Goal: Task Accomplishment & Management: Manage account settings

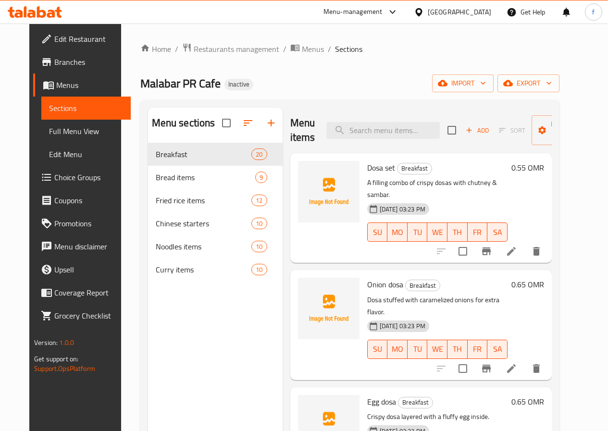
click at [121, 127] on div "Home / Restaurants management / Menus / Sections Malabar PR Cafe Inactive impor…" at bounding box center [350, 295] width 458 height 543
click at [488, 85] on icon "button" at bounding box center [484, 83] width 10 height 10
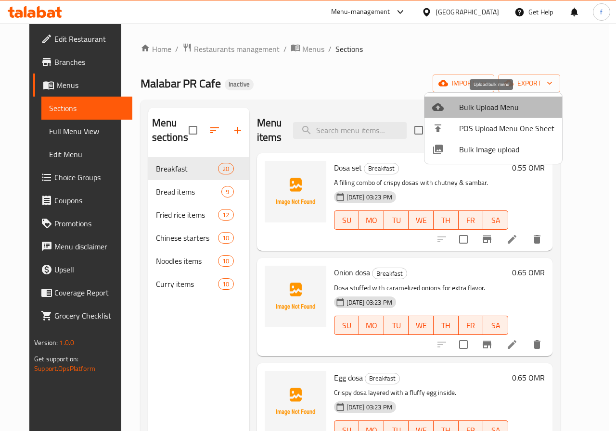
click at [501, 106] on span "Bulk Upload Menu" at bounding box center [506, 107] width 95 height 12
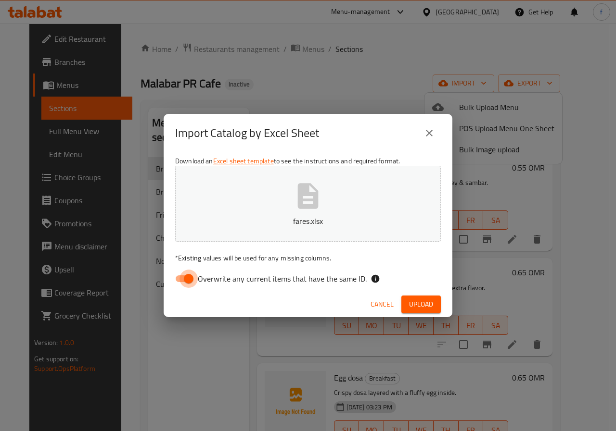
click at [188, 278] on input "Overwrite any current items that have the same ID." at bounding box center [188, 279] width 55 height 18
checkbox input "false"
click at [417, 299] on span "Upload" at bounding box center [421, 305] width 24 height 12
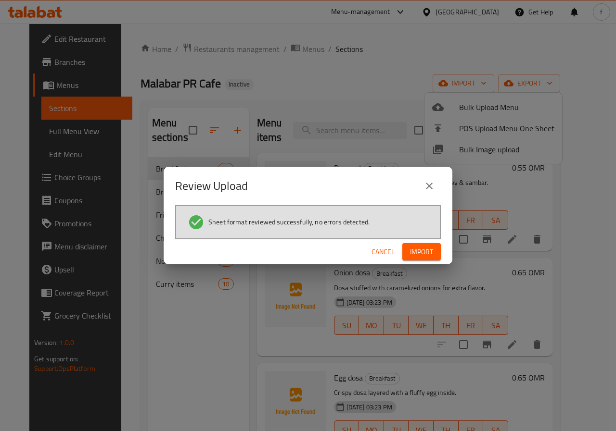
click at [417, 247] on span "Import" at bounding box center [421, 252] width 23 height 12
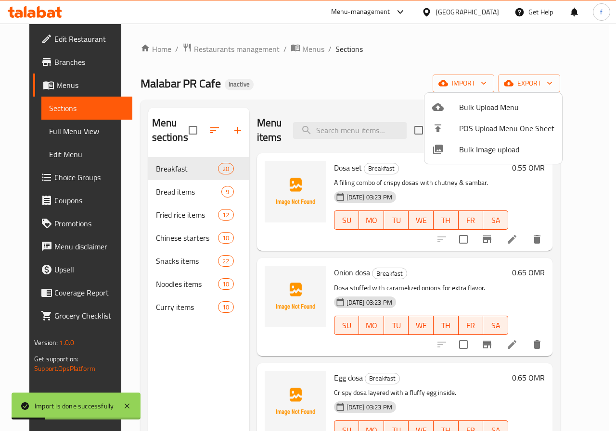
click at [163, 264] on div at bounding box center [308, 215] width 616 height 431
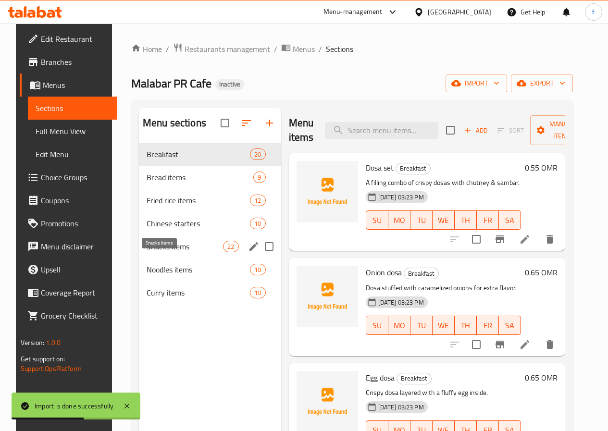
click at [161, 253] on span "Snacks items" at bounding box center [185, 247] width 76 height 12
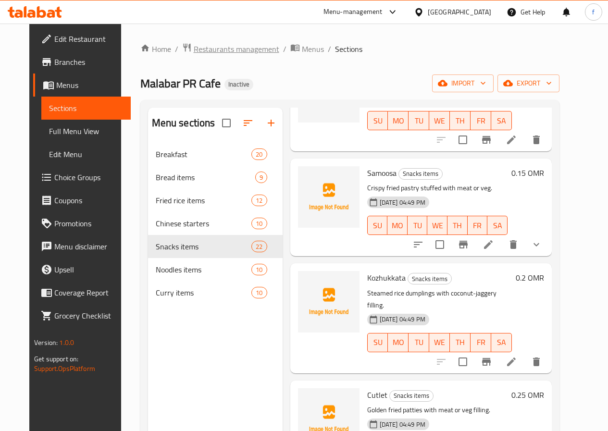
scroll to position [240, 0]
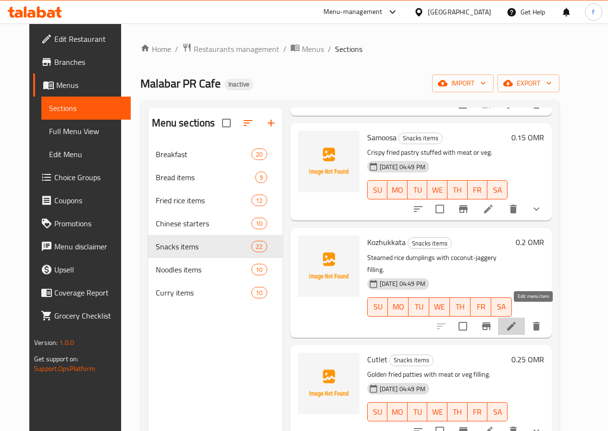
click at [516, 322] on icon at bounding box center [511, 326] width 9 height 9
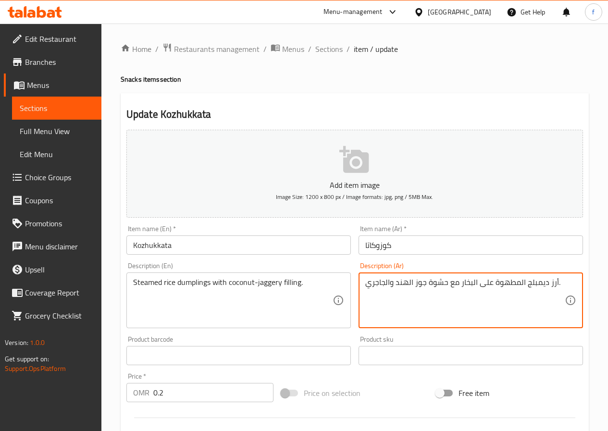
drag, startPoint x: 528, startPoint y: 286, endPoint x: 548, endPoint y: 288, distance: 19.9
paste textarea "امبلين"
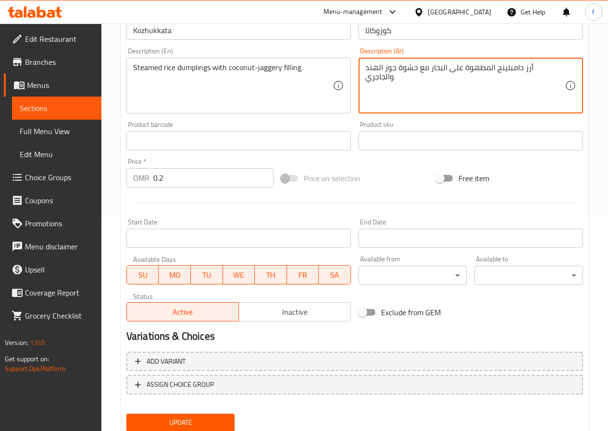
scroll to position [240, 0]
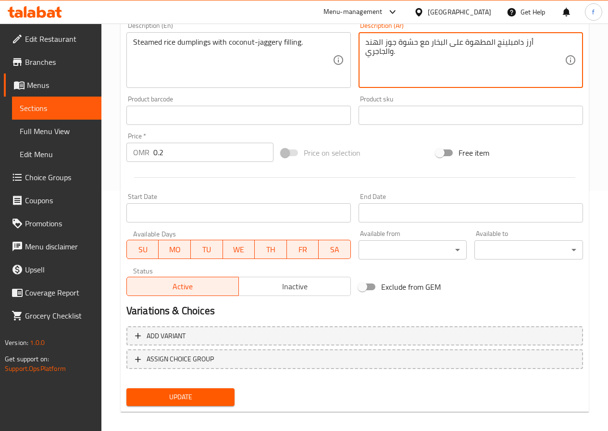
type textarea "أرز دامبلينج المطهوة على البخار مع حشوة جوز الهند والجاجري."
click at [198, 400] on span "Update" at bounding box center [180, 398] width 93 height 12
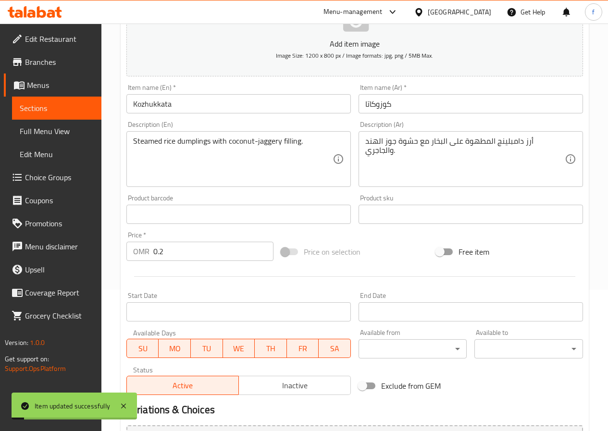
scroll to position [0, 0]
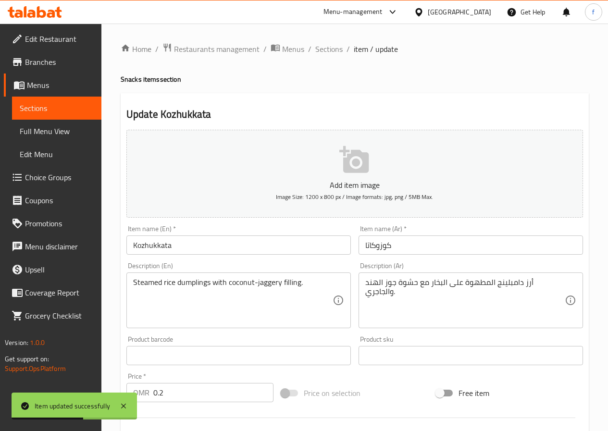
click at [325, 51] on span "Sections" at bounding box center [329, 49] width 27 height 12
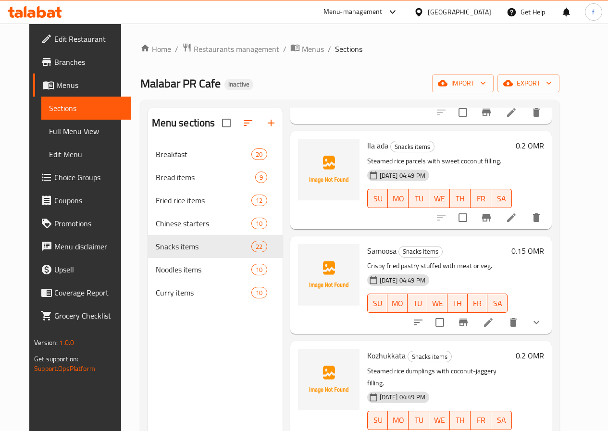
scroll to position [144, 0]
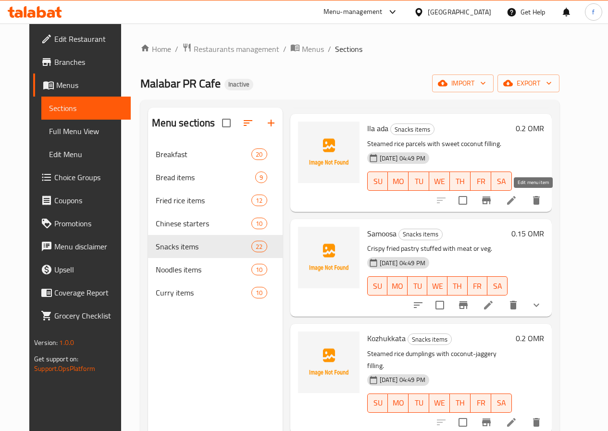
click at [518, 198] on icon at bounding box center [512, 201] width 12 height 12
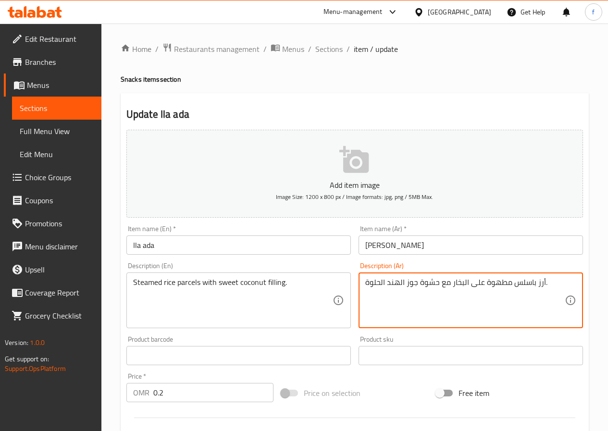
drag, startPoint x: 518, startPoint y: 283, endPoint x: 535, endPoint y: 284, distance: 17.8
paste textarea "سلز"
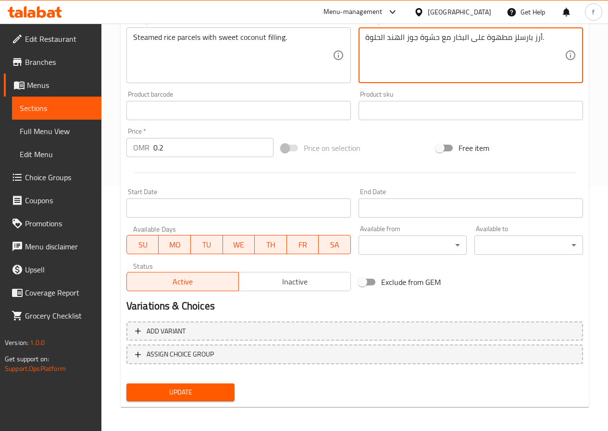
scroll to position [248, 0]
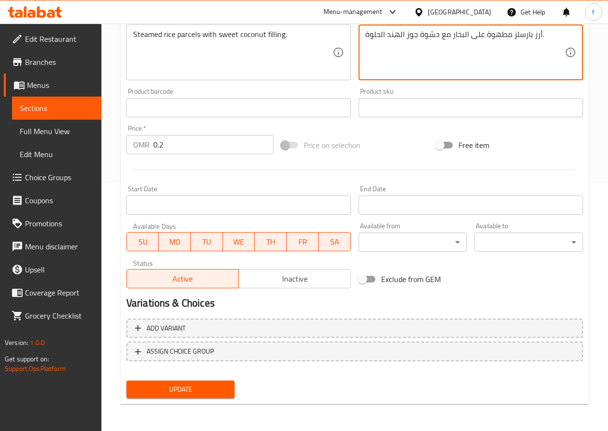
type textarea "أرز بارسلز مطهوة على البخار مع حشوة جوز الهند الحلوة."
click at [208, 386] on span "Update" at bounding box center [180, 390] width 93 height 12
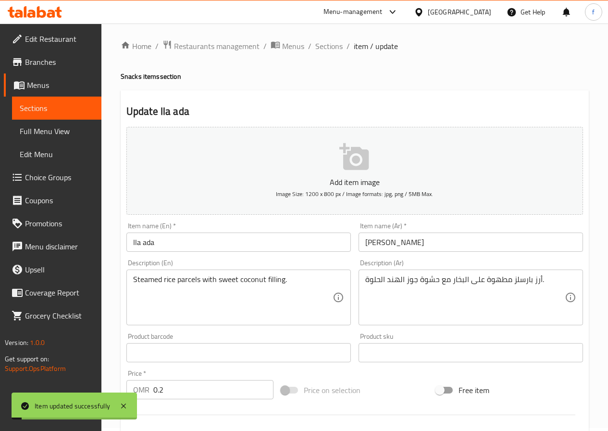
scroll to position [0, 0]
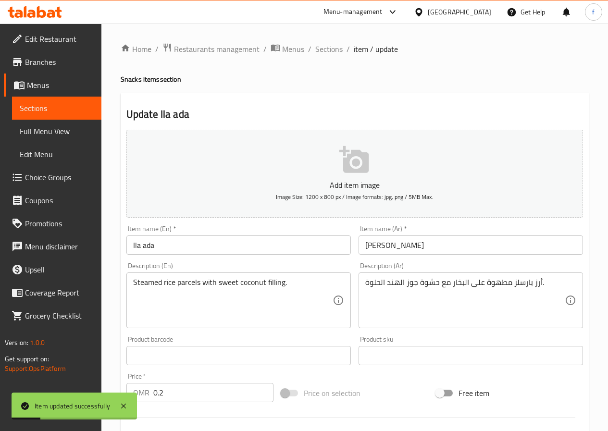
click at [327, 46] on span "Sections" at bounding box center [329, 49] width 27 height 12
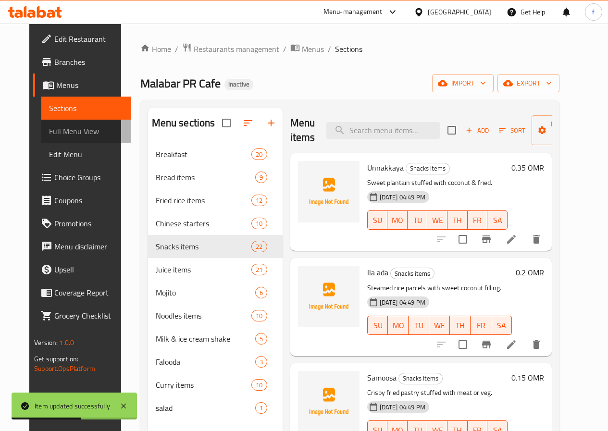
click at [59, 127] on span "Full Menu View" at bounding box center [86, 132] width 74 height 12
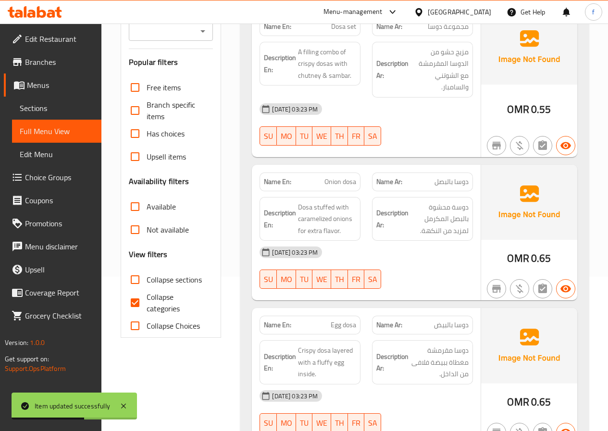
scroll to position [289, 0]
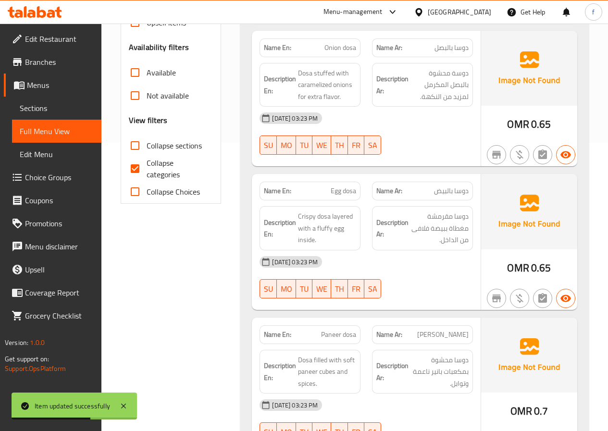
click at [146, 171] on input "Collapse categories" at bounding box center [135, 168] width 23 height 23
checkbox input "false"
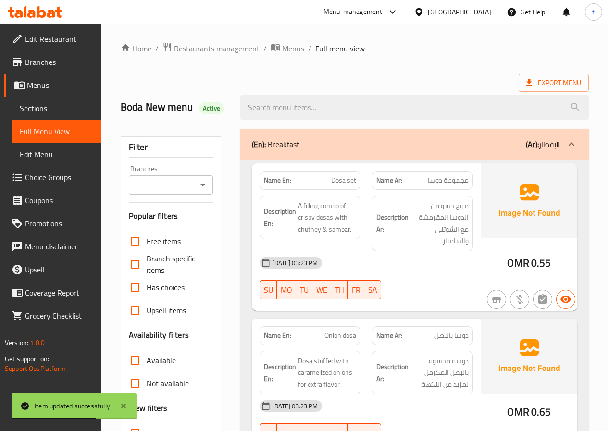
scroll to position [0, 0]
click at [268, 143] on p "(En): Breakfast" at bounding box center [276, 145] width 48 height 12
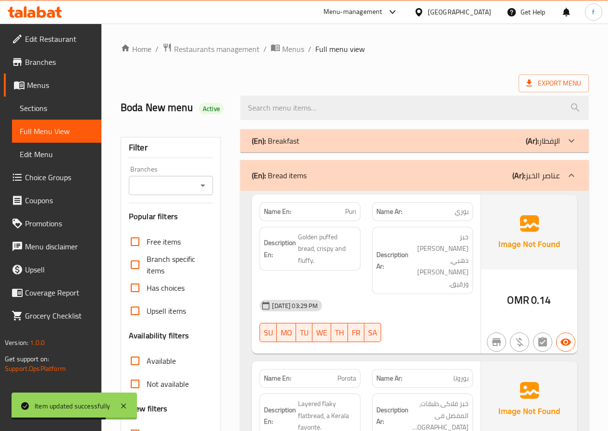
click at [247, 172] on div "(En): Bread items (Ar): عناصر الخبز" at bounding box center [414, 175] width 349 height 31
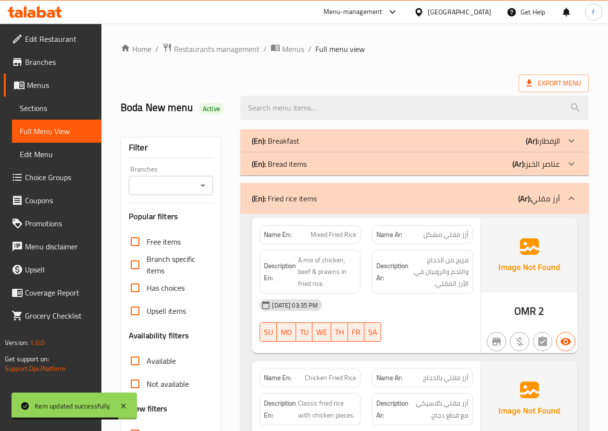
click at [258, 187] on div "(En): Fried rice items (Ar): أرز مقلي" at bounding box center [414, 198] width 349 height 31
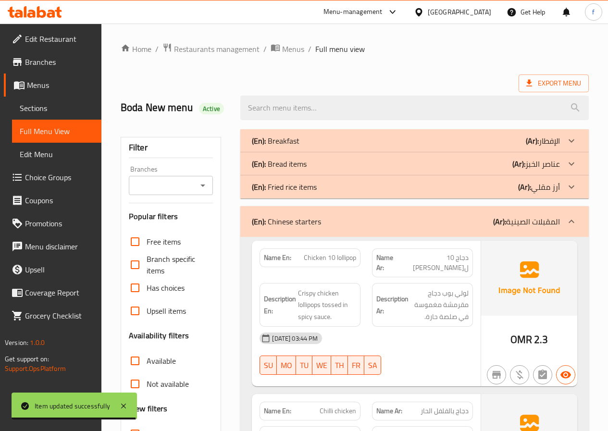
click at [260, 207] on div "(En): Chinese starters (Ar): المقبلات الصينية" at bounding box center [414, 221] width 349 height 31
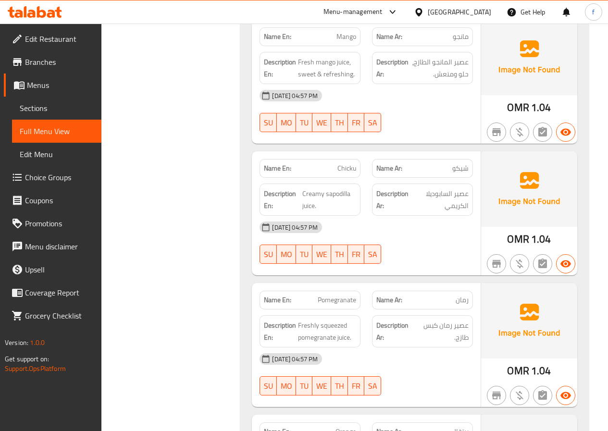
scroll to position [3511, 0]
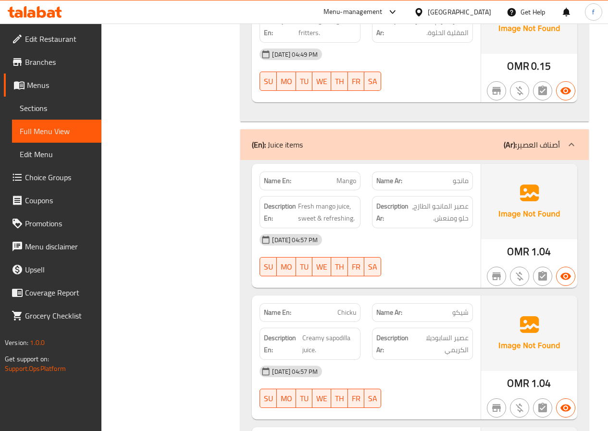
click at [257, 142] on b "(En):" at bounding box center [259, 145] width 14 height 14
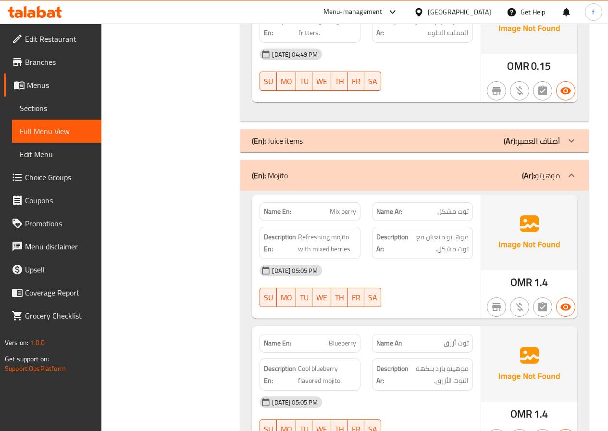
scroll to position [3655, 0]
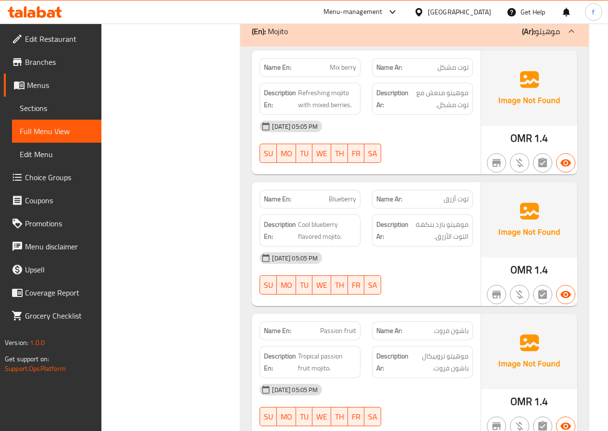
click at [260, 39] on div "(En): Mojito (Ar): موهيتو" at bounding box center [414, 31] width 349 height 31
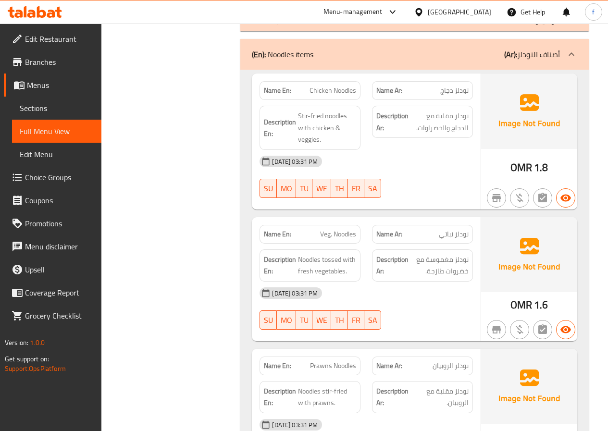
click at [272, 49] on p "(En): Noodles items" at bounding box center [283, 55] width 62 height 12
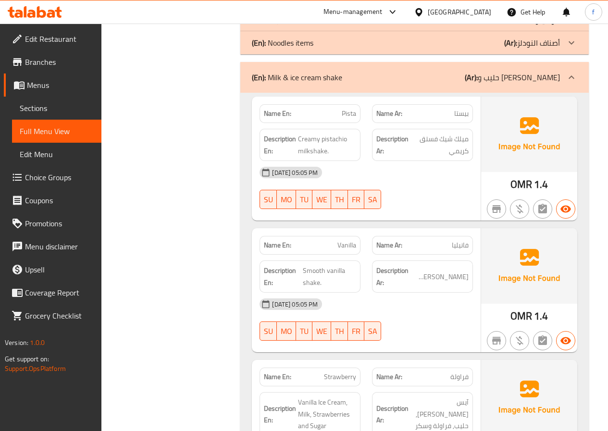
click at [292, 68] on div "(En): Milk & ice cream shake (Ar): حليب و آيس كريم شيك" at bounding box center [414, 77] width 349 height 31
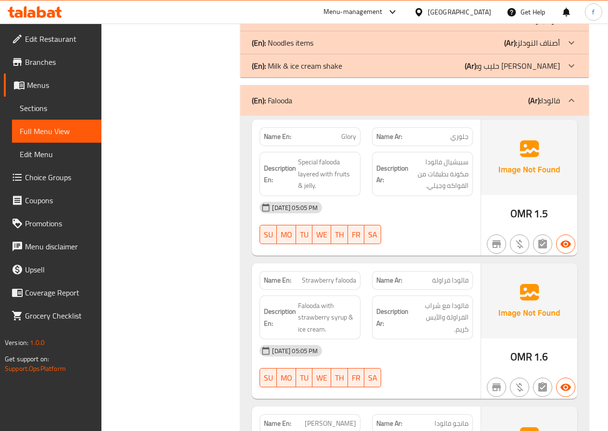
click at [288, 92] on div "(En): Falooda (Ar): فالودا" at bounding box center [414, 100] width 349 height 31
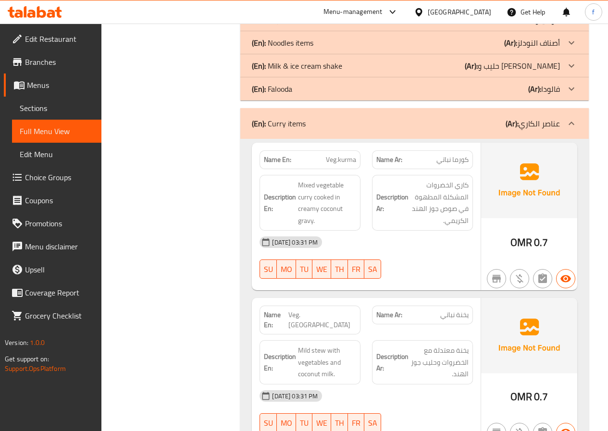
click at [276, 113] on div "(En): Curry items (Ar): عناصر الكاري" at bounding box center [414, 123] width 349 height 31
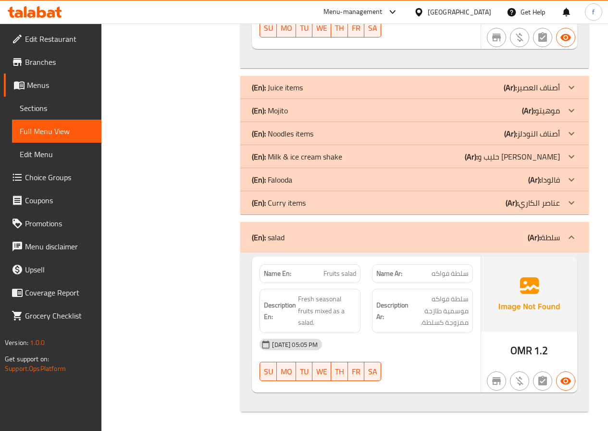
scroll to position [3564, 0]
drag, startPoint x: 283, startPoint y: 240, endPoint x: 381, endPoint y: 210, distance: 102.7
click at [283, 240] on p "(En): salad" at bounding box center [268, 238] width 33 height 12
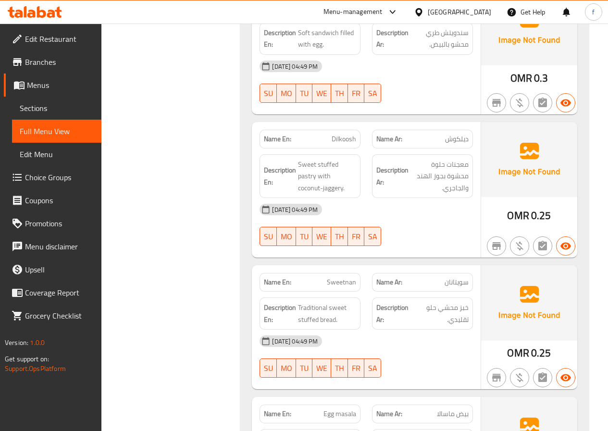
scroll to position [2957, 0]
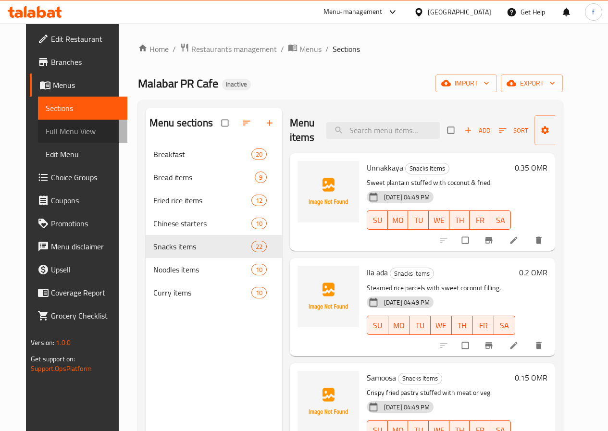
click at [53, 134] on span "Full Menu View" at bounding box center [83, 132] width 74 height 12
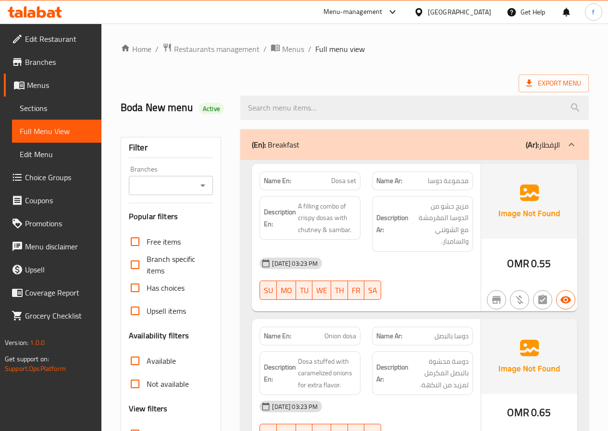
click at [265, 145] on b "(En):" at bounding box center [259, 145] width 14 height 14
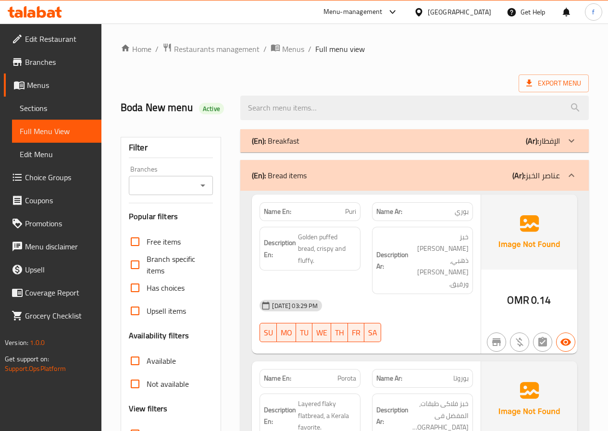
click at [250, 167] on div "(En): Bread items (Ar): عناصر الخبز" at bounding box center [414, 175] width 349 height 31
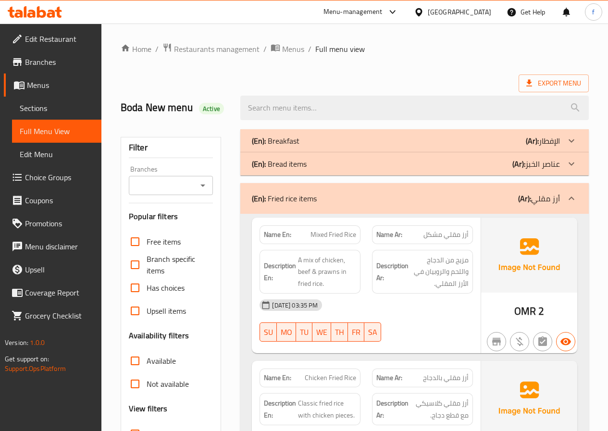
click at [250, 191] on div "(En): Fried rice items (Ar): أرز مقلي" at bounding box center [414, 198] width 349 height 31
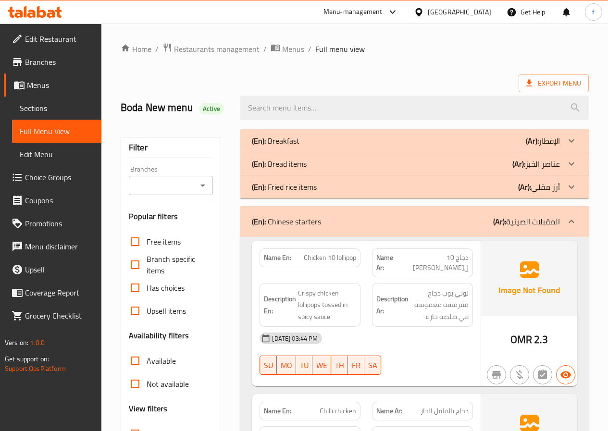
click at [262, 222] on b "(En):" at bounding box center [259, 222] width 14 height 14
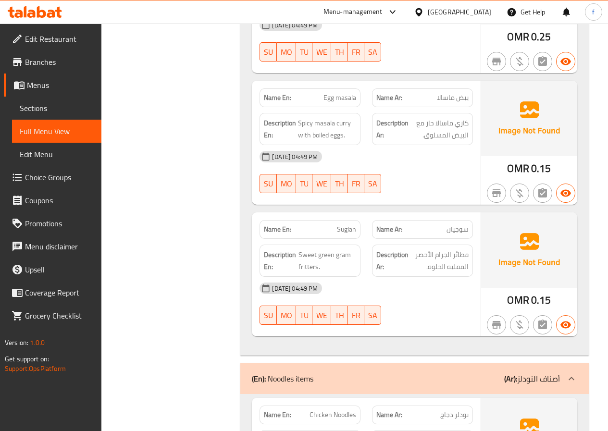
scroll to position [3078, 0]
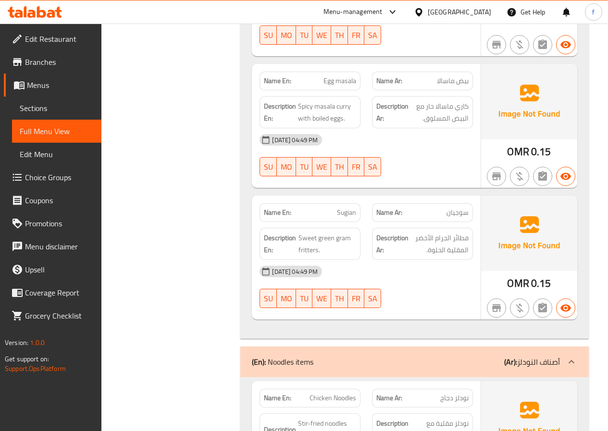
click at [253, 366] on b "(En):" at bounding box center [259, 362] width 14 height 14
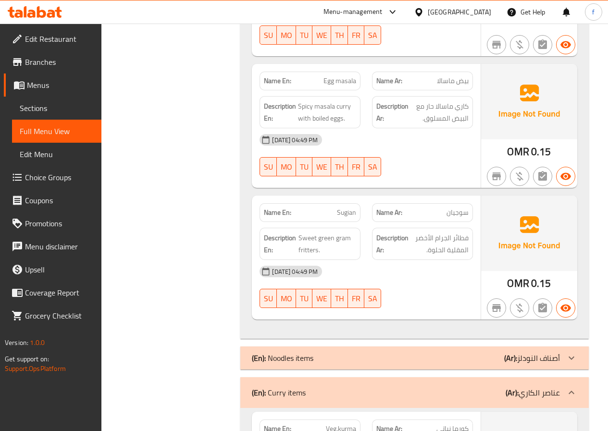
scroll to position [3174, 0]
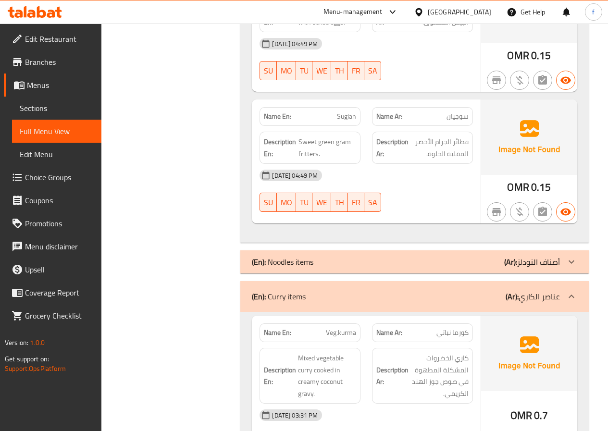
click at [255, 304] on b "(En):" at bounding box center [259, 297] width 14 height 14
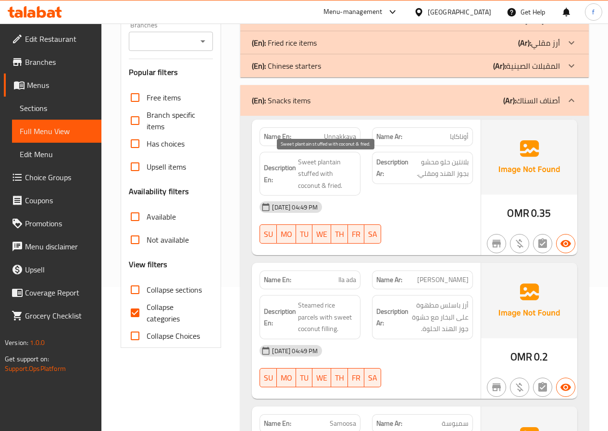
scroll to position [192, 0]
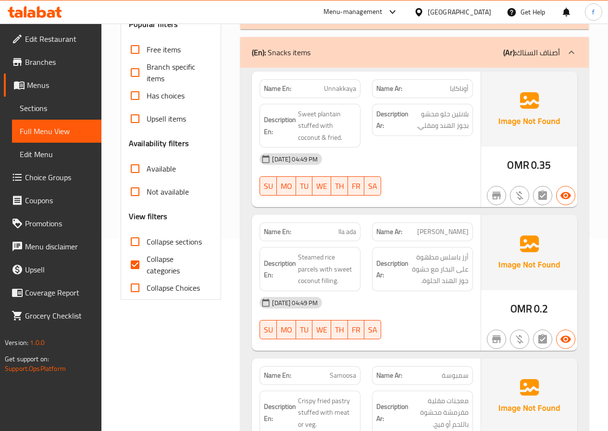
drag, startPoint x: 137, startPoint y: 265, endPoint x: 178, endPoint y: 266, distance: 40.9
click at [137, 265] on input "Collapse categories" at bounding box center [135, 264] width 23 height 23
checkbox input "false"
drag, startPoint x: 445, startPoint y: 263, endPoint x: 460, endPoint y: 263, distance: 14.9
click at [460, 263] on span "أرز باسلس مطهوة على البخار مع حشوة جوز الهند الحلوة." at bounding box center [440, 270] width 58 height 36
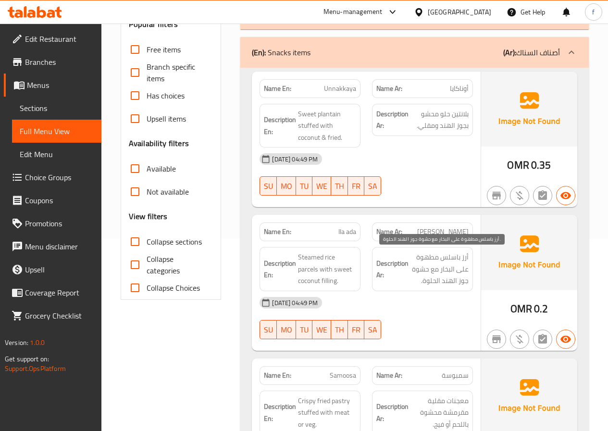
click at [454, 278] on span "أرز باسلس مطهوة على البخار مع حشوة جوز الهند الحلوة." at bounding box center [440, 270] width 58 height 36
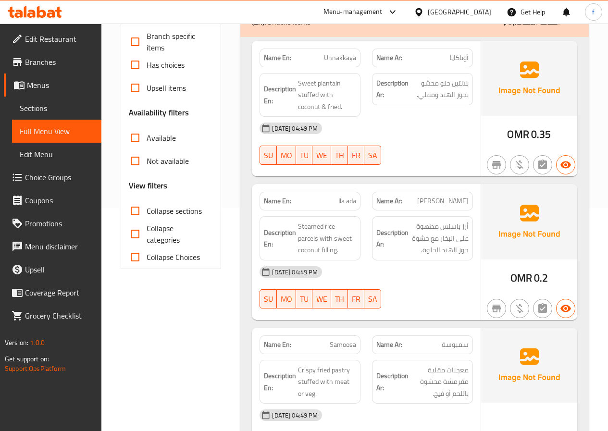
scroll to position [240, 0]
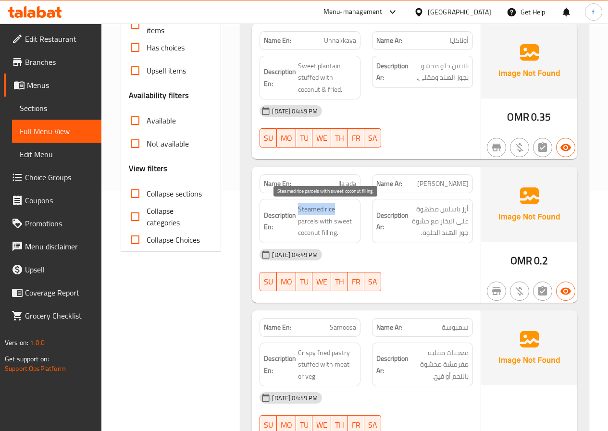
drag, startPoint x: 298, startPoint y: 206, endPoint x: 344, endPoint y: 207, distance: 45.7
click at [344, 207] on span "Steamed rice parcels with sweet coconut filling." at bounding box center [327, 221] width 58 height 36
drag, startPoint x: 289, startPoint y: 221, endPoint x: 351, endPoint y: 222, distance: 62.1
click at [351, 222] on h6 "Description En: Steamed rice parcels with sweet coconut filling." at bounding box center [310, 221] width 92 height 36
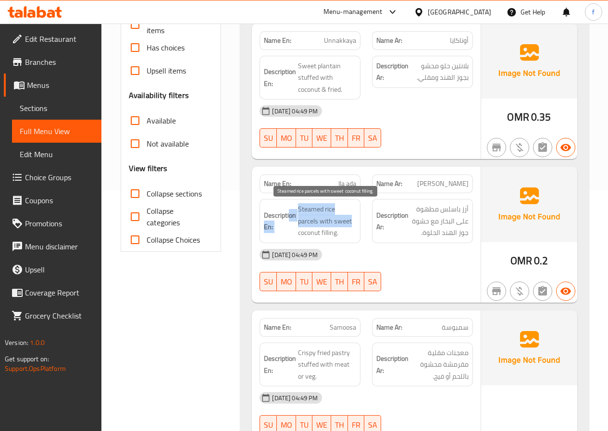
click at [351, 222] on span "Steamed rice parcels with sweet coconut filling." at bounding box center [327, 221] width 58 height 36
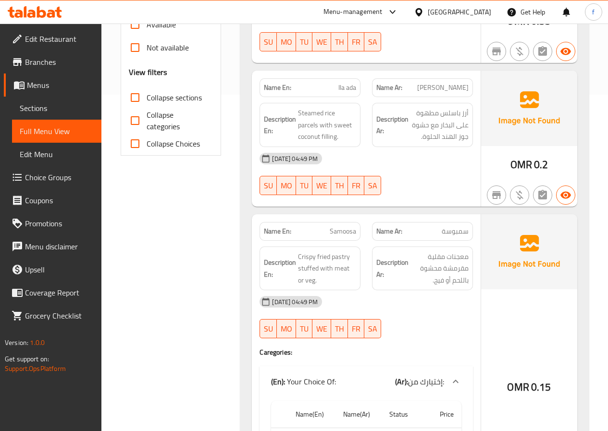
scroll to position [385, 0]
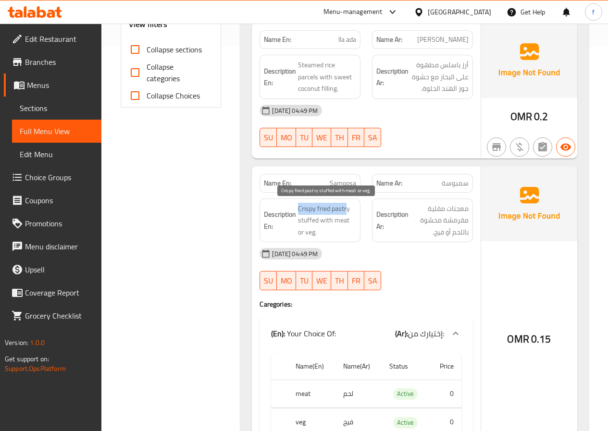
drag, startPoint x: 300, startPoint y: 207, endPoint x: 347, endPoint y: 207, distance: 47.1
click at [347, 207] on span "Crispy fried pastry stuffed with meat or veg." at bounding box center [327, 221] width 58 height 36
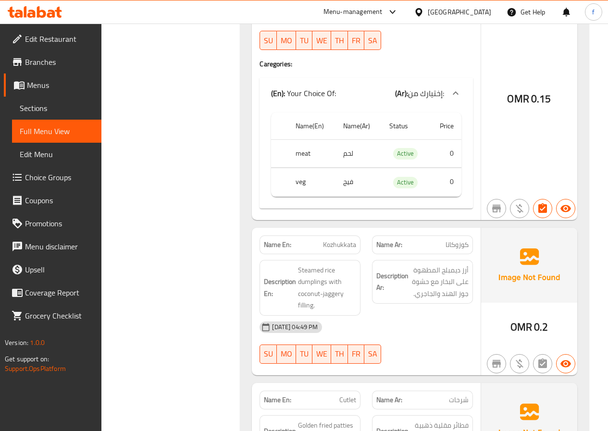
scroll to position [673, 0]
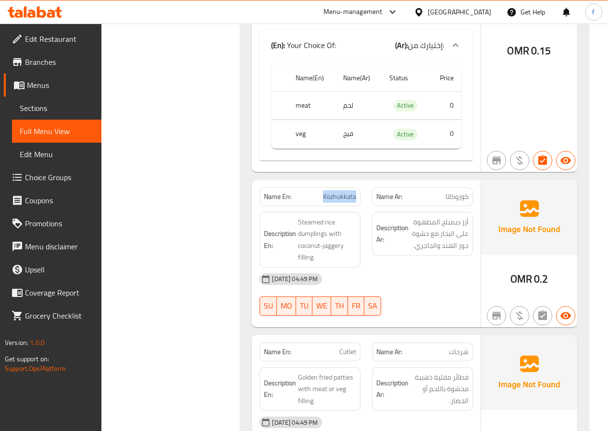
drag, startPoint x: 322, startPoint y: 194, endPoint x: 356, endPoint y: 199, distance: 33.9
click at [356, 199] on p "Name En: Kozhukkata" at bounding box center [310, 197] width 92 height 10
click at [356, 199] on span "Kozhukkata" at bounding box center [339, 197] width 33 height 10
drag, startPoint x: 442, startPoint y: 200, endPoint x: 470, endPoint y: 200, distance: 27.9
click at [470, 200] on div "Name Ar: كوزوكاتا" at bounding box center [422, 197] width 101 height 19
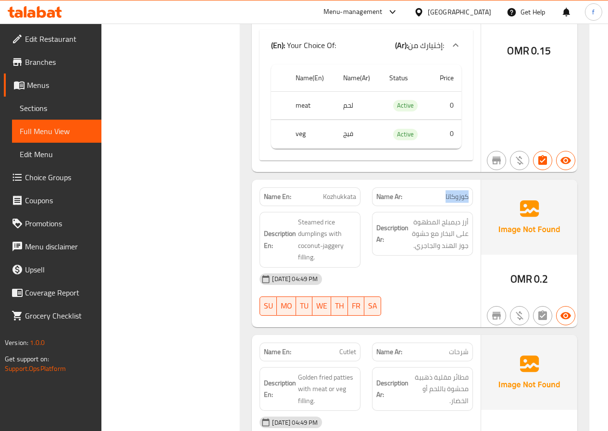
click at [470, 200] on div "Name Ar: كوزوكاتا" at bounding box center [422, 197] width 101 height 19
drag, startPoint x: 299, startPoint y: 233, endPoint x: 328, endPoint y: 236, distance: 29.4
click at [328, 236] on span "Steamed rice dumplings with coconut-jaggery filling." at bounding box center [327, 239] width 58 height 47
copy span "dumplings"
click at [372, 259] on div "Description Ar: أرز ديمبلج المطهوة على البخار مع حشوة جوز الهند والجاجري." at bounding box center [422, 239] width 113 height 67
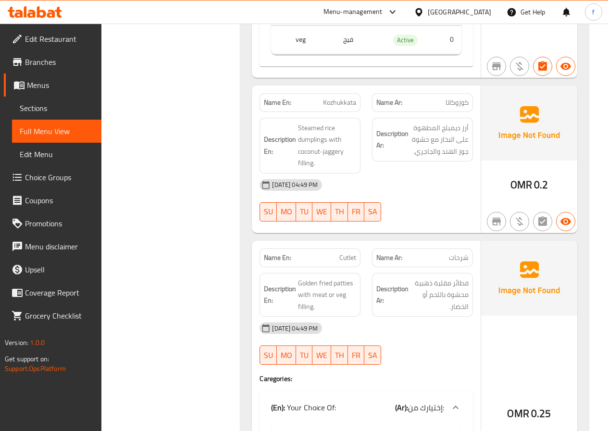
scroll to position [770, 0]
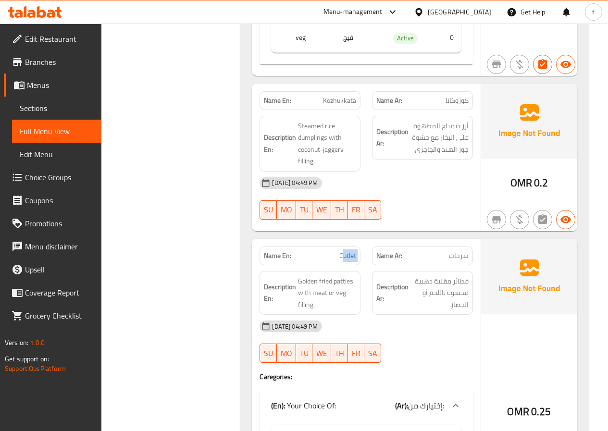
drag, startPoint x: 342, startPoint y: 257, endPoint x: 371, endPoint y: 261, distance: 29.7
click at [371, 261] on div "Name En: Cutlet Name Ar: شرحات" at bounding box center [366, 256] width 225 height 30
click at [371, 261] on div "Name Ar: شرحات" at bounding box center [422, 256] width 113 height 30
drag, startPoint x: 338, startPoint y: 259, endPoint x: 371, endPoint y: 263, distance: 32.9
click at [371, 263] on div "Name En: Cutlet Name Ar: شرحات" at bounding box center [366, 256] width 225 height 30
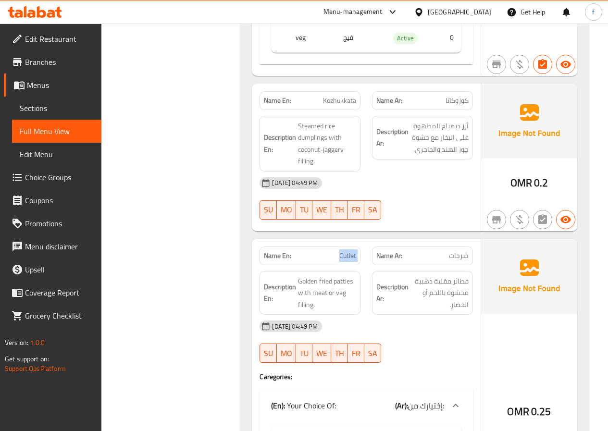
click at [371, 263] on div "Name Ar: شرحات" at bounding box center [422, 256] width 113 height 30
drag, startPoint x: 405, startPoint y: 261, endPoint x: 365, endPoint y: 257, distance: 40.6
click at [365, 257] on div "Name En: Cutlet Name Ar: شرحات" at bounding box center [366, 256] width 225 height 30
click at [365, 257] on div "Name En: Cutlet" at bounding box center [310, 256] width 113 height 30
drag, startPoint x: 276, startPoint y: 259, endPoint x: 237, endPoint y: 260, distance: 39.0
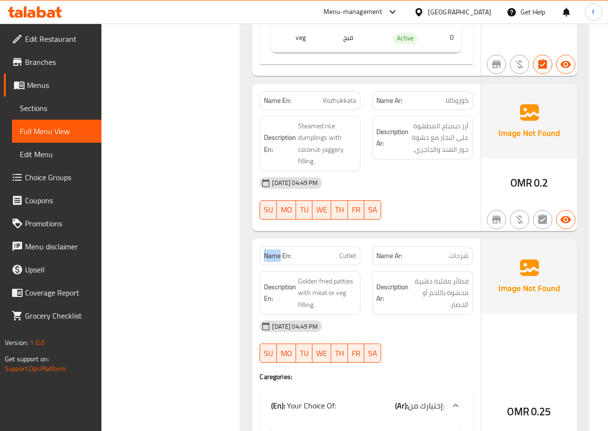
drag, startPoint x: 265, startPoint y: 254, endPoint x: 305, endPoint y: 254, distance: 40.9
click at [305, 254] on p "Name En: Cutlet" at bounding box center [310, 256] width 92 height 10
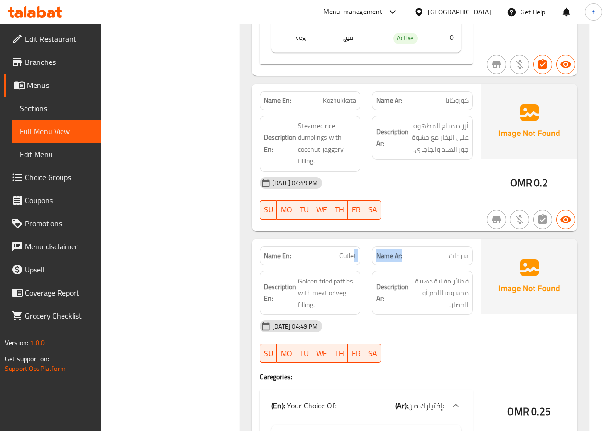
drag, startPoint x: 418, startPoint y: 258, endPoint x: 354, endPoint y: 255, distance: 64.1
click at [354, 255] on div "Name En: Cutlet Name Ar: شرحات" at bounding box center [366, 256] width 225 height 30
click at [354, 255] on span "Cutlet" at bounding box center [348, 256] width 17 height 10
drag, startPoint x: 358, startPoint y: 257, endPoint x: 331, endPoint y: 257, distance: 27.4
click at [331, 257] on div "Name En: Cutlet" at bounding box center [310, 256] width 101 height 19
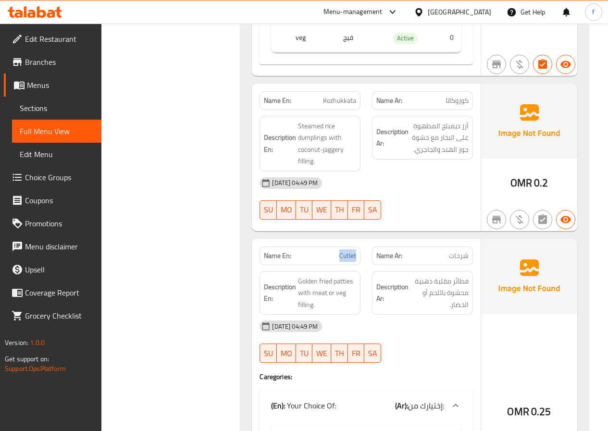
click at [331, 257] on p "Name En: Cutlet" at bounding box center [310, 256] width 92 height 10
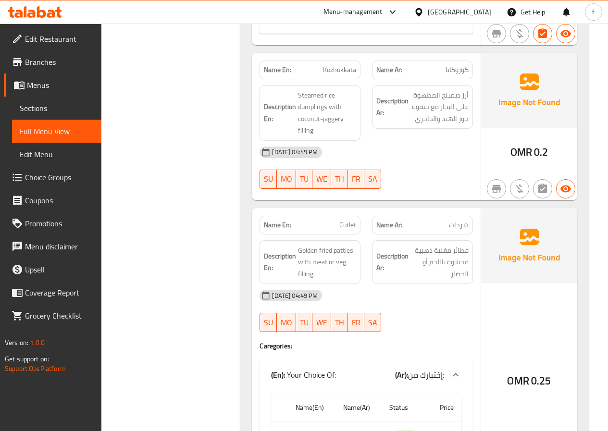
scroll to position [818, 0]
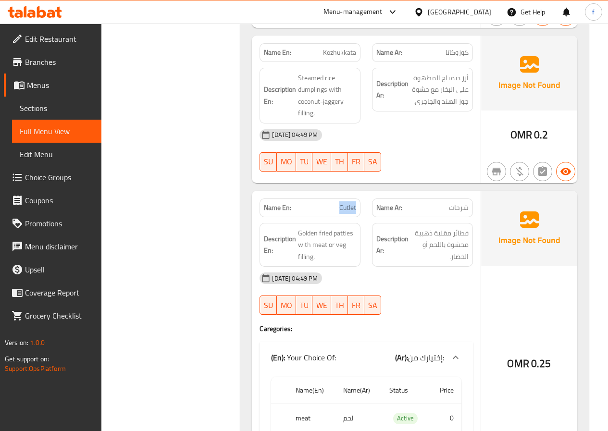
drag, startPoint x: 340, startPoint y: 209, endPoint x: 360, endPoint y: 212, distance: 19.9
click at [360, 212] on div "Name En: Cutlet" at bounding box center [310, 208] width 101 height 19
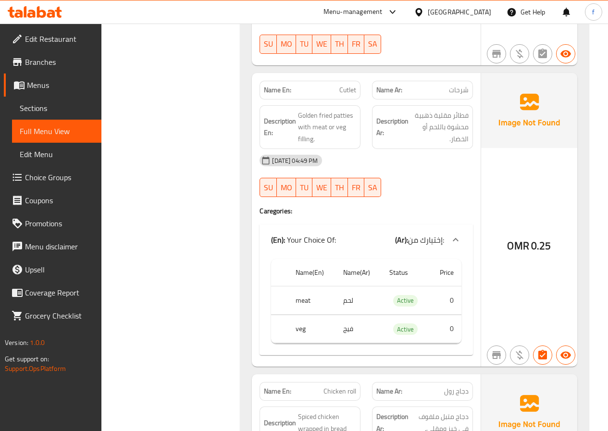
scroll to position [914, 0]
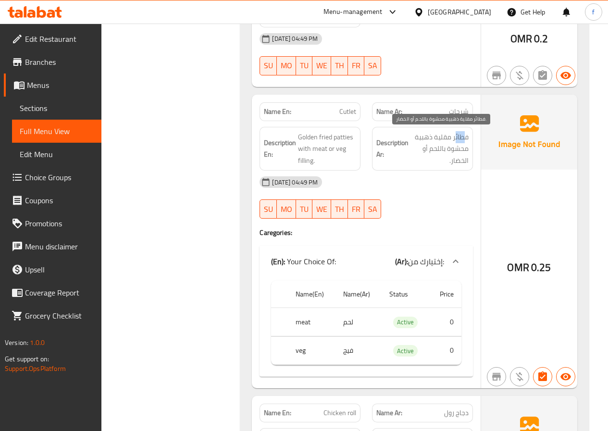
drag, startPoint x: 467, startPoint y: 138, endPoint x: 455, endPoint y: 137, distance: 11.6
click at [455, 137] on span "فطائر مقلية ذهبية محشوة باللحم أو الخضار." at bounding box center [440, 149] width 58 height 36
click at [466, 137] on span "فطائر مقلية ذهبية محشوة باللحم أو الخضار." at bounding box center [440, 149] width 58 height 36
drag, startPoint x: 470, startPoint y: 136, endPoint x: 434, endPoint y: 157, distance: 42.2
click at [434, 157] on div "Description Ar: فطائر مقلية ذهبية محشوة باللحم أو الخضار." at bounding box center [422, 149] width 101 height 44
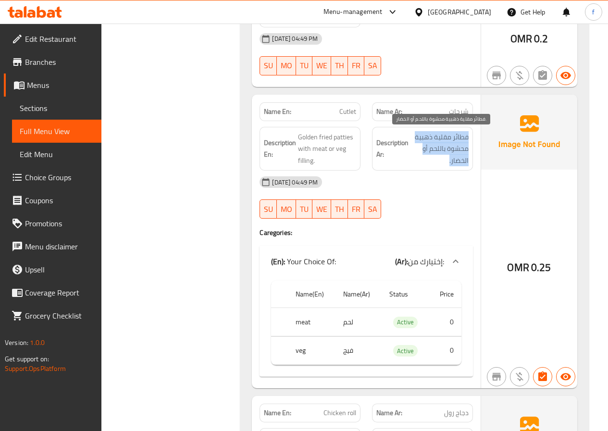
click at [434, 157] on span "فطائر مقلية ذهبية محشوة باللحم أو الخضار." at bounding box center [440, 149] width 58 height 36
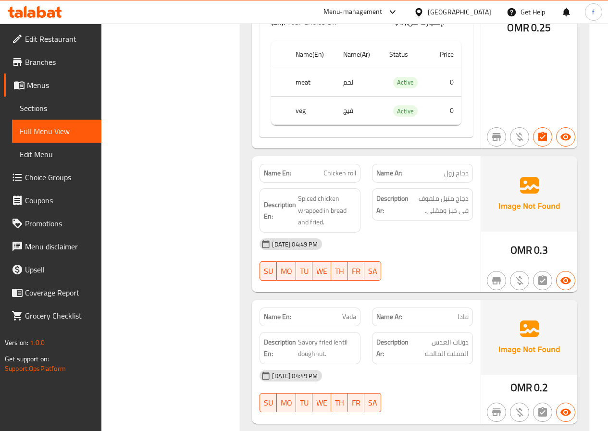
scroll to position [1154, 0]
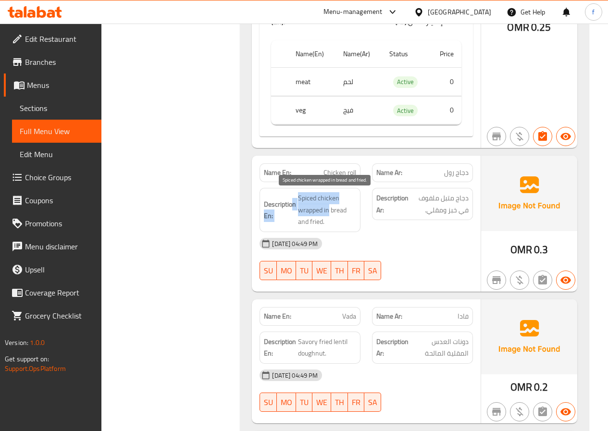
drag, startPoint x: 293, startPoint y: 198, endPoint x: 328, endPoint y: 211, distance: 37.4
click at [328, 211] on h6 "Description En: Spiced chicken wrapped in bread and fried." at bounding box center [310, 210] width 92 height 36
click at [340, 215] on span "Spiced chicken wrapped in bread and fried." at bounding box center [327, 210] width 58 height 36
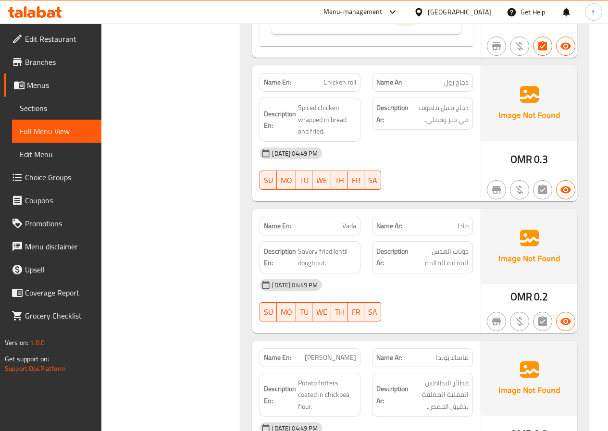
scroll to position [1251, 0]
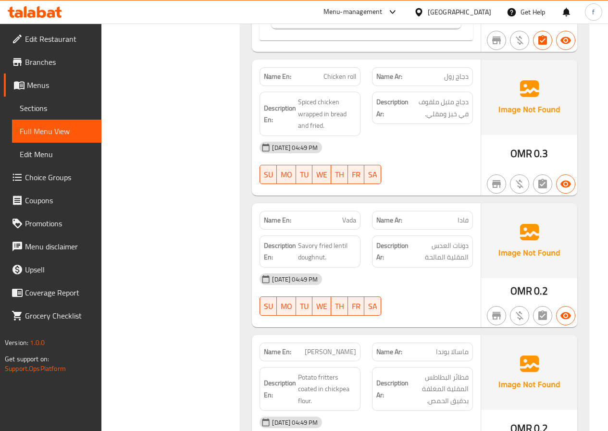
drag, startPoint x: 345, startPoint y: 225, endPoint x: 417, endPoint y: 221, distance: 71.3
click at [378, 225] on div "Name En: Vada Name Ar: فادا" at bounding box center [366, 220] width 225 height 30
click at [458, 221] on span "فادا" at bounding box center [463, 220] width 11 height 10
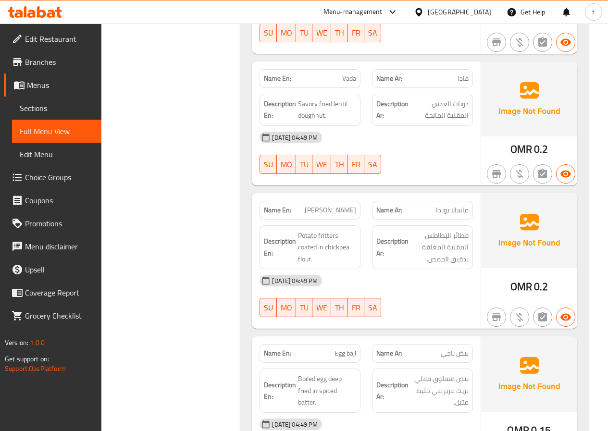
scroll to position [1395, 0]
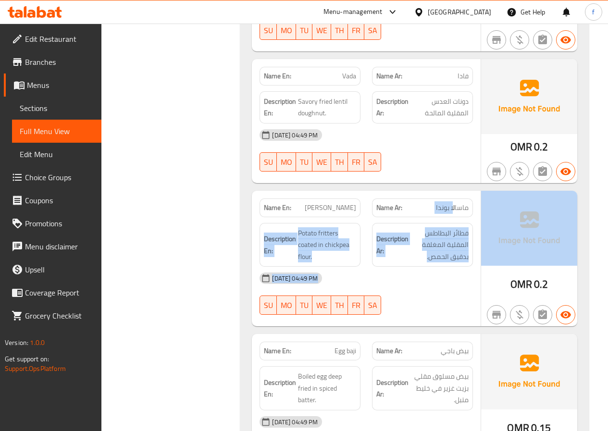
drag, startPoint x: 453, startPoint y: 205, endPoint x: 484, endPoint y: 205, distance: 31.7
click at [484, 205] on div "Name En: [PERSON_NAME] Name Ar: ماسالا بوندا Description En: Potato fritters co…" at bounding box center [415, 259] width 326 height 136
click at [484, 205] on img at bounding box center [529, 228] width 96 height 75
click at [467, 218] on div "Description Ar: فطائر البطاطس المقلية المغلفة بدقيق الحمص." at bounding box center [422, 245] width 113 height 56
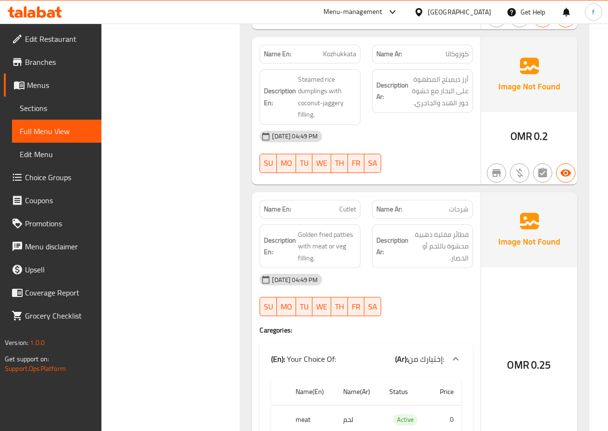
scroll to position [810, 0]
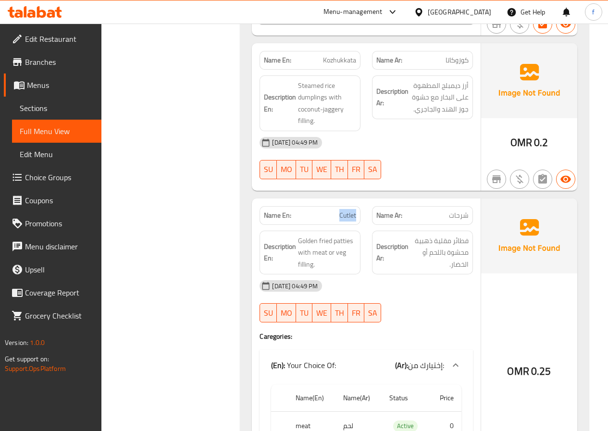
drag, startPoint x: 340, startPoint y: 213, endPoint x: 359, endPoint y: 219, distance: 20.5
click at [359, 219] on div "Name En: Cutlet" at bounding box center [310, 215] width 101 height 19
drag, startPoint x: 443, startPoint y: 221, endPoint x: 467, endPoint y: 216, distance: 24.4
click at [467, 216] on div "Name Ar: شرحات" at bounding box center [422, 215] width 101 height 19
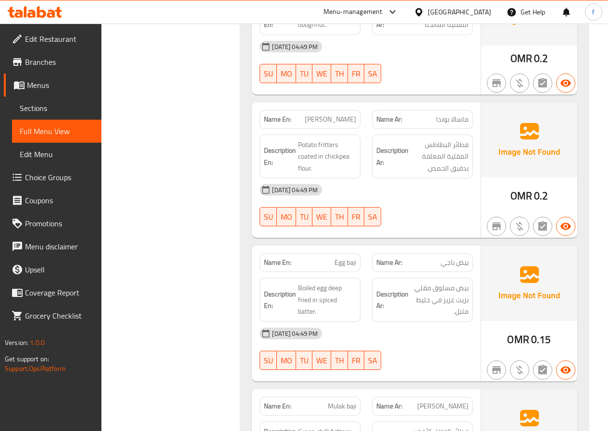
scroll to position [1531, 0]
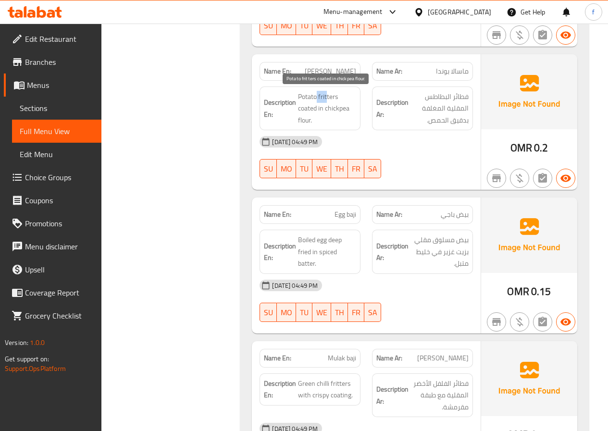
drag, startPoint x: 316, startPoint y: 97, endPoint x: 326, endPoint y: 97, distance: 9.6
click at [326, 97] on span "Potato fritters coated in chickpea flour." at bounding box center [327, 109] width 58 height 36
drag, startPoint x: 319, startPoint y: 96, endPoint x: 338, endPoint y: 96, distance: 18.3
click at [338, 96] on span "Potato fritters coated in chickpea flour." at bounding box center [327, 109] width 58 height 36
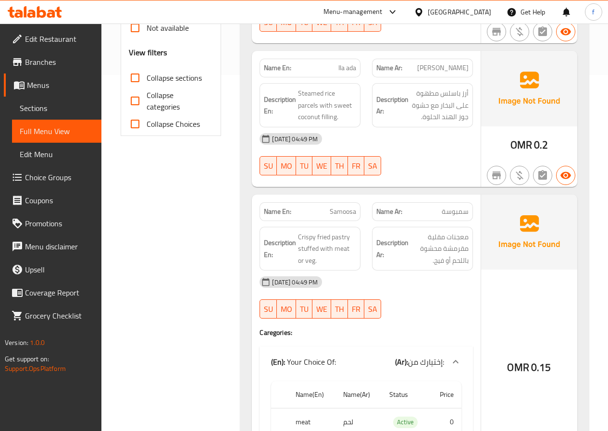
scroll to position [377, 0]
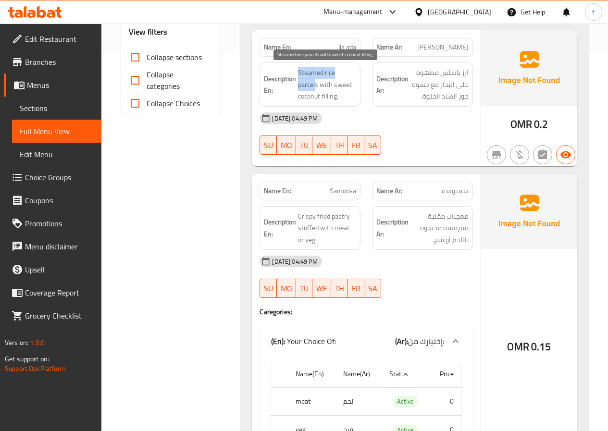
drag, startPoint x: 296, startPoint y: 86, endPoint x: 316, endPoint y: 85, distance: 19.3
click at [316, 85] on h6 "Description En: Steamed rice parcels with sweet coconut filling." at bounding box center [310, 85] width 92 height 36
click at [316, 85] on span "Steamed rice parcels with sweet coconut filling." at bounding box center [327, 85] width 58 height 36
drag, startPoint x: 313, startPoint y: 84, endPoint x: 291, endPoint y: 84, distance: 22.6
click at [291, 84] on h6 "Description En: Steamed rice parcels with sweet coconut filling." at bounding box center [310, 85] width 92 height 36
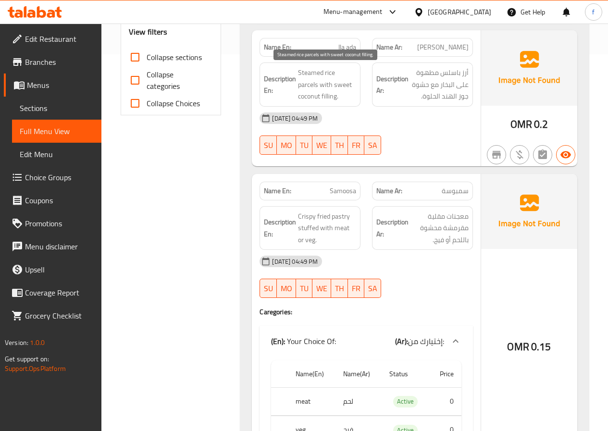
click at [327, 86] on span "Steamed rice parcels with sweet coconut filling." at bounding box center [327, 85] width 58 height 36
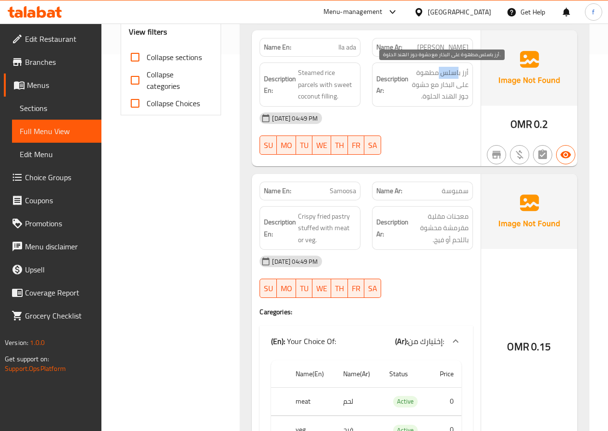
drag, startPoint x: 442, startPoint y: 73, endPoint x: 461, endPoint y: 73, distance: 18.8
click at [461, 73] on span "أرز باسلس مطهوة على البخار مع حشوة جوز الهند الحلوة." at bounding box center [440, 85] width 58 height 36
click at [467, 73] on div "Description Ar: أرز باسلس مطهوة على البخار مع حشوة جوز الهند الحلوة." at bounding box center [422, 85] width 101 height 44
click at [467, 73] on span "أرز باسلس مطهوة على البخار مع حشوة جوز الهند الحلوة." at bounding box center [440, 85] width 58 height 36
click at [468, 71] on span "أرز باسلس مطهوة على البخار مع حشوة جوز الهند الحلوة." at bounding box center [440, 85] width 58 height 36
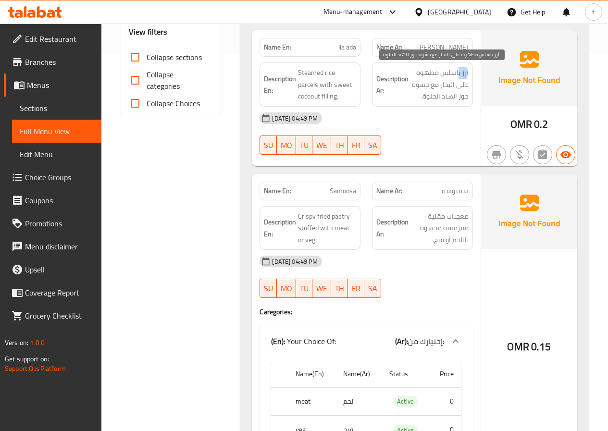
click at [468, 71] on span "أرز باسلس مطهوة على البخار مع حشوة جوز الهند الحلوة." at bounding box center [440, 85] width 58 height 36
copy div "أرز باسلس مطهوة على البخار مع حشوة جوز الهند الحلوة."
click at [295, 86] on strong "Description En:" at bounding box center [280, 85] width 32 height 24
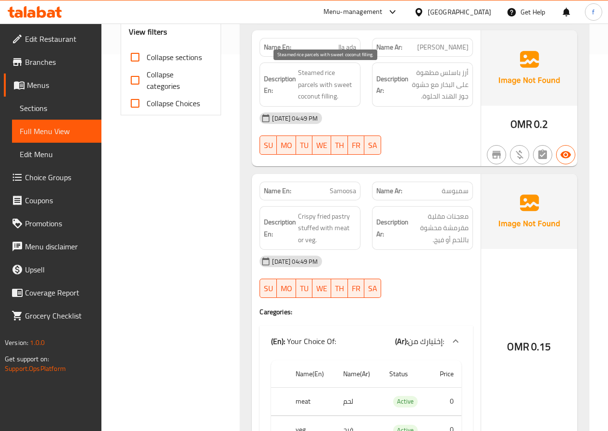
click at [301, 86] on span "Steamed rice parcels with sweet coconut filling." at bounding box center [327, 85] width 58 height 36
copy span "parcels"
